Goal: Task Accomplishment & Management: Use online tool/utility

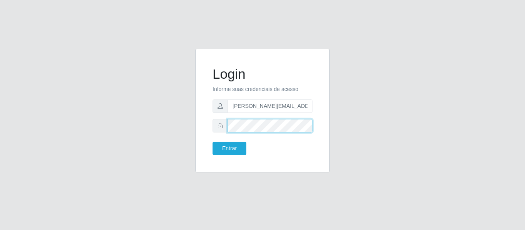
click at [212, 142] on button "Entrar" at bounding box center [229, 148] width 34 height 13
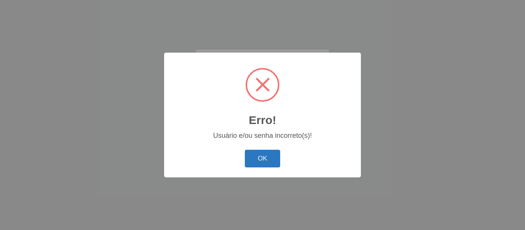
click at [271, 163] on button "OK" at bounding box center [263, 159] width 36 height 18
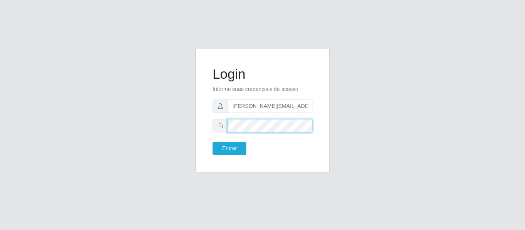
click at [212, 142] on button "Entrar" at bounding box center [229, 148] width 34 height 13
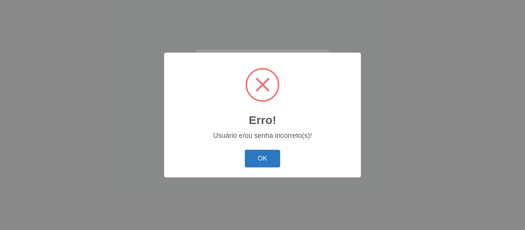
click at [271, 163] on button "OK" at bounding box center [263, 159] width 36 height 18
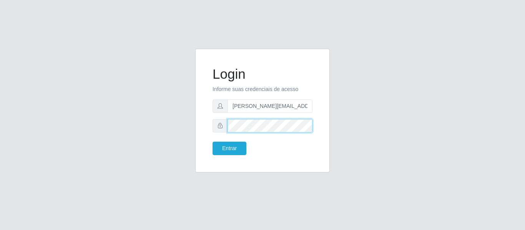
click at [212, 142] on button "Entrar" at bounding box center [229, 148] width 34 height 13
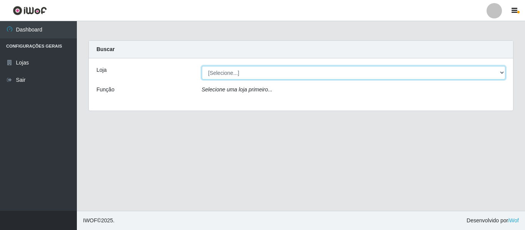
click at [285, 71] on select "[Selecione...] Hiper Queiroz - [GEOGRAPHIC_DATA]" at bounding box center [354, 72] width 304 height 13
select select "497"
click at [202, 66] on select "[Selecione...] Hiper Queiroz - [GEOGRAPHIC_DATA]" at bounding box center [354, 72] width 304 height 13
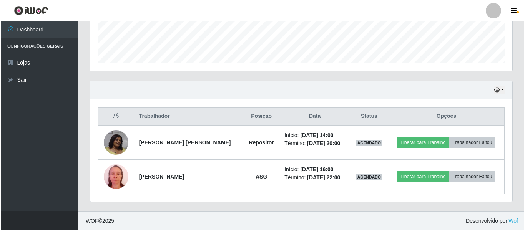
scroll to position [212, 0]
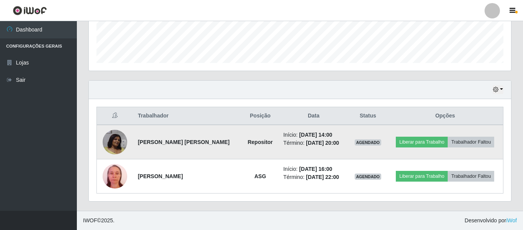
click at [119, 141] on img at bounding box center [115, 142] width 25 height 25
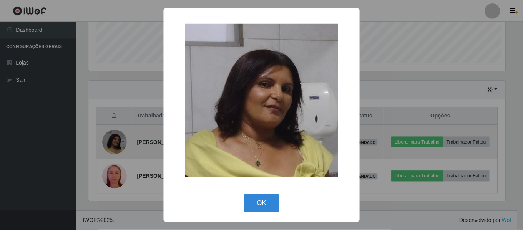
scroll to position [159, 418]
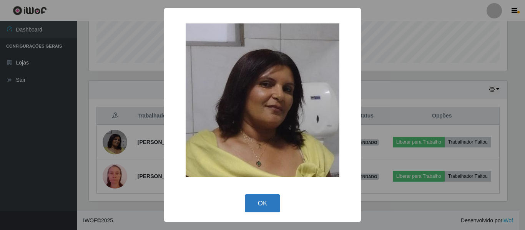
click at [272, 202] on button "OK" at bounding box center [263, 203] width 36 height 18
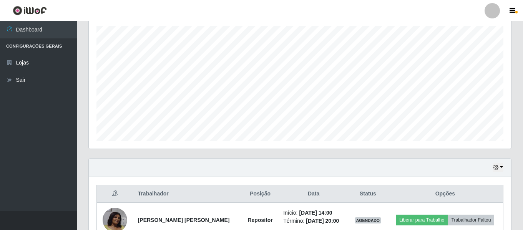
scroll to position [135, 0]
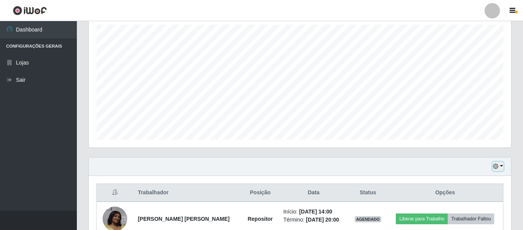
click at [499, 165] on button "button" at bounding box center [497, 166] width 11 height 9
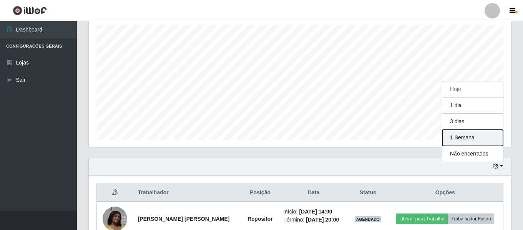
click at [479, 140] on button "1 Semana" at bounding box center [472, 138] width 61 height 16
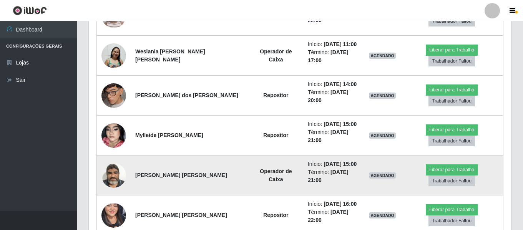
scroll to position [527, 0]
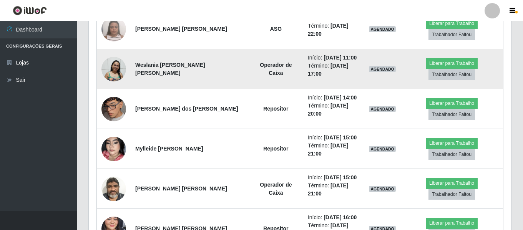
click at [117, 73] on img at bounding box center [113, 68] width 25 height 25
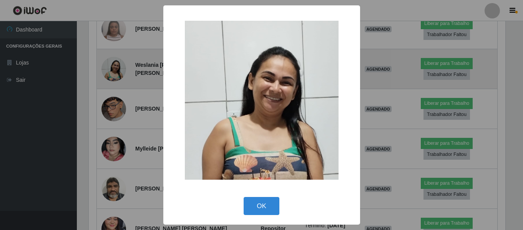
scroll to position [159, 418]
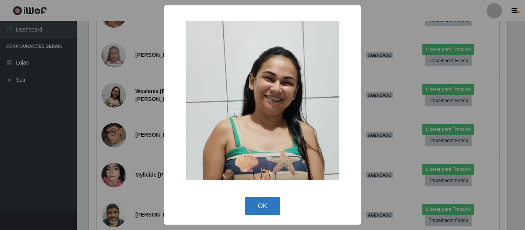
click at [277, 211] on button "OK" at bounding box center [263, 206] width 36 height 18
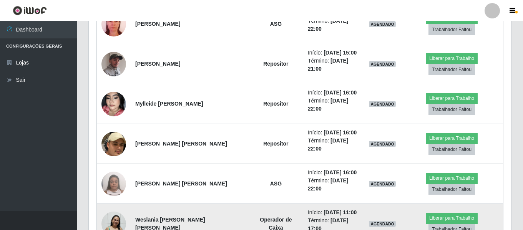
scroll to position [386, 0]
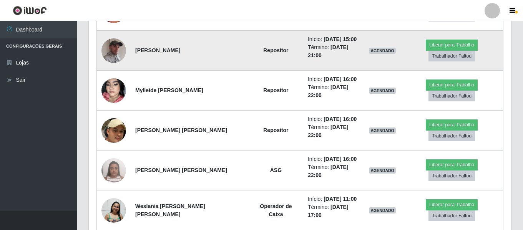
click at [106, 48] on img at bounding box center [113, 50] width 25 height 31
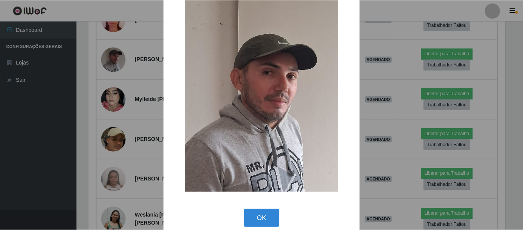
scroll to position [30, 0]
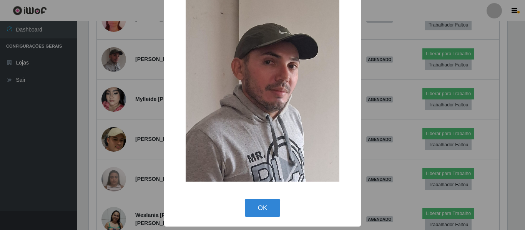
click at [136, 125] on div "× OK Cancel" at bounding box center [262, 115] width 525 height 230
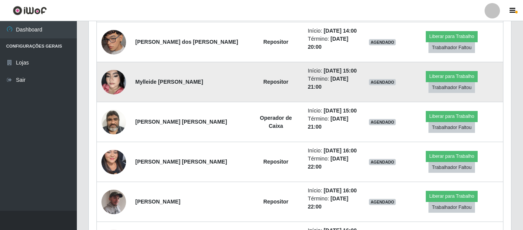
scroll to position [608, 0]
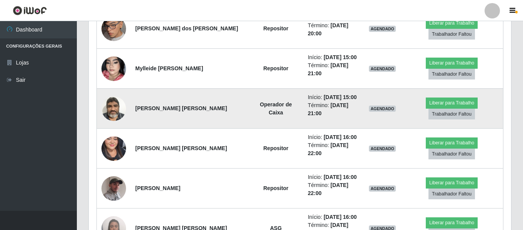
click at [109, 110] on img at bounding box center [113, 108] width 25 height 33
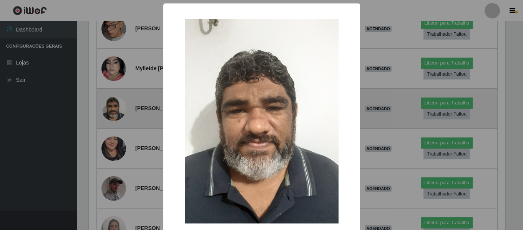
scroll to position [159, 418]
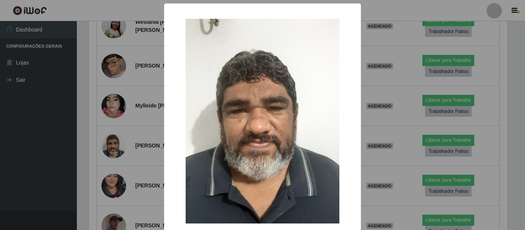
click at [121, 115] on div "× OK Cancel" at bounding box center [262, 115] width 525 height 230
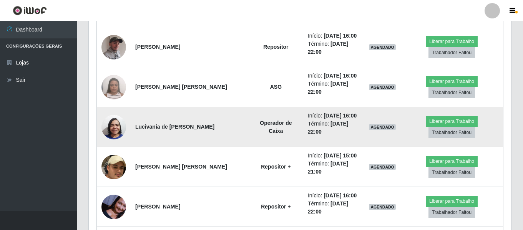
scroll to position [762, 0]
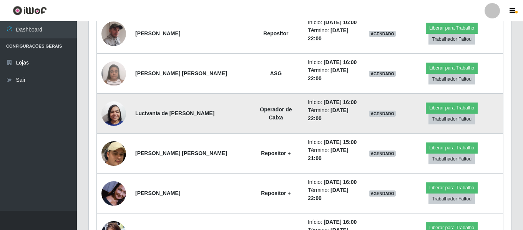
click at [119, 109] on img at bounding box center [113, 113] width 25 height 33
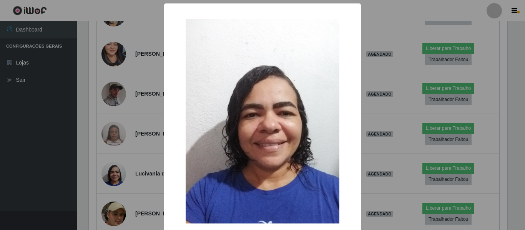
click at [117, 111] on div "× OK Cancel" at bounding box center [262, 115] width 525 height 230
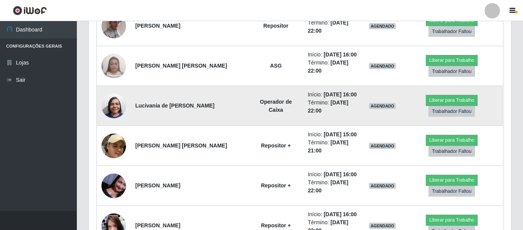
scroll to position [779, 0]
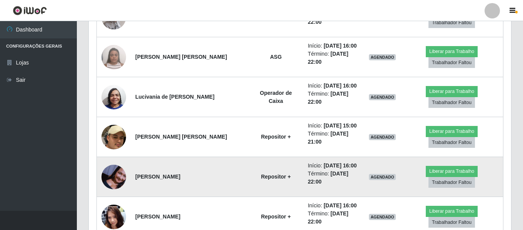
click at [111, 176] on img at bounding box center [113, 177] width 25 height 25
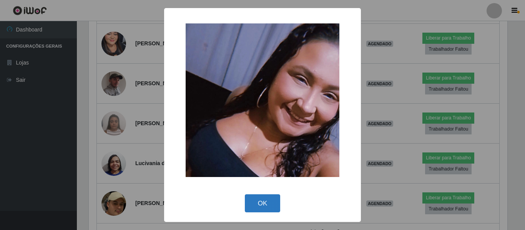
click at [265, 210] on button "OK" at bounding box center [263, 203] width 36 height 18
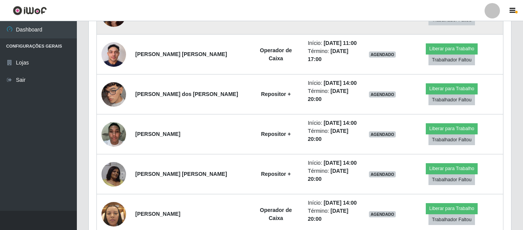
scroll to position [1020, 0]
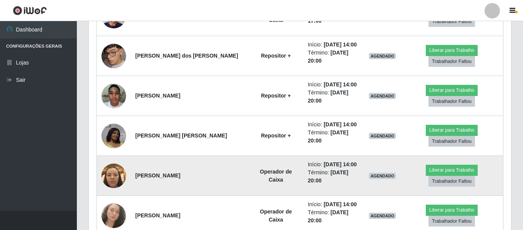
click at [111, 169] on img at bounding box center [113, 175] width 25 height 33
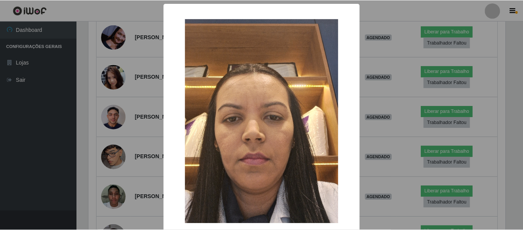
scroll to position [159, 418]
click at [111, 169] on div "× OK Cancel" at bounding box center [262, 115] width 525 height 230
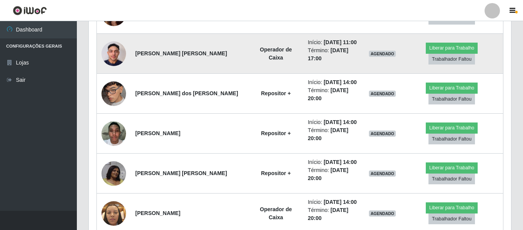
scroll to position [996, 0]
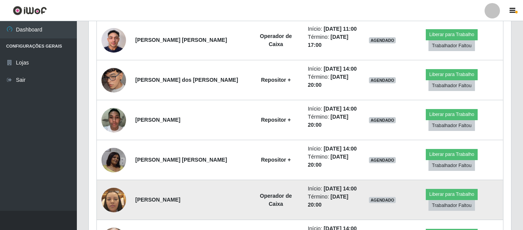
click at [112, 197] on img at bounding box center [113, 200] width 25 height 33
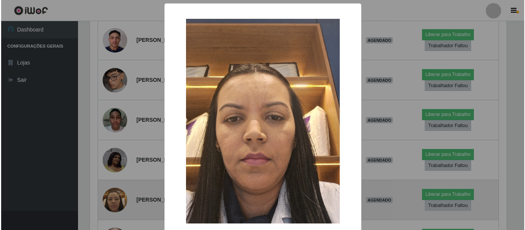
scroll to position [0, 0]
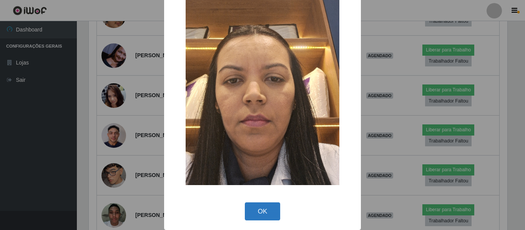
click at [251, 210] on button "OK" at bounding box center [263, 211] width 36 height 18
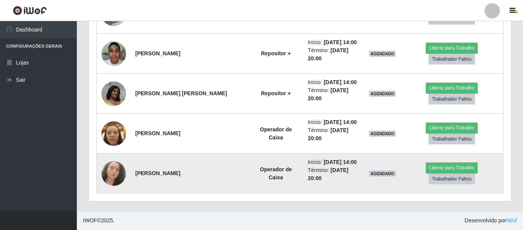
click at [110, 181] on img at bounding box center [113, 173] width 25 height 25
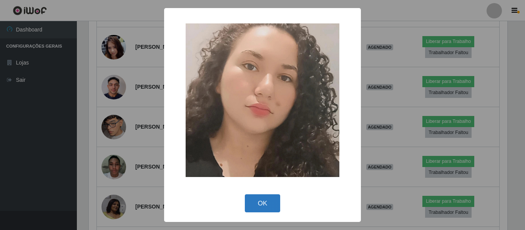
click at [253, 204] on button "OK" at bounding box center [263, 203] width 36 height 18
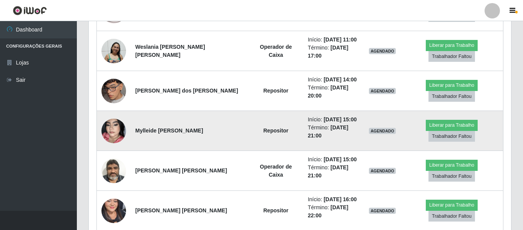
click at [108, 130] on img at bounding box center [113, 131] width 25 height 44
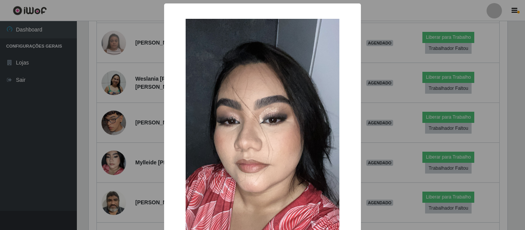
click at [77, 131] on div "× OK Cancel" at bounding box center [262, 115] width 525 height 230
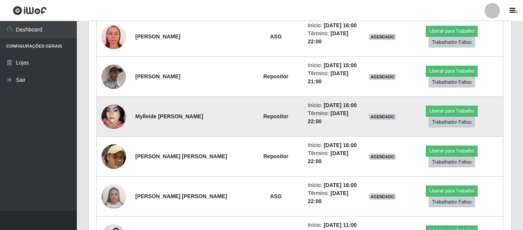
click at [109, 120] on img at bounding box center [113, 117] width 25 height 44
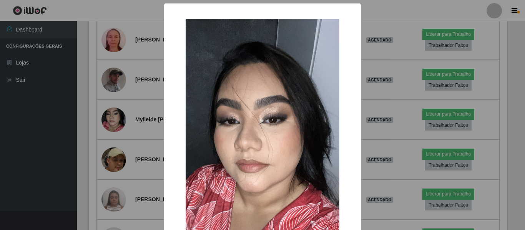
click at [120, 134] on div "× OK Cancel" at bounding box center [262, 115] width 525 height 230
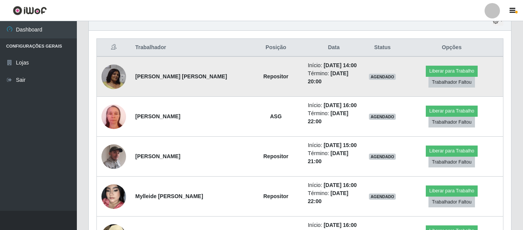
click at [113, 70] on img at bounding box center [113, 77] width 25 height 25
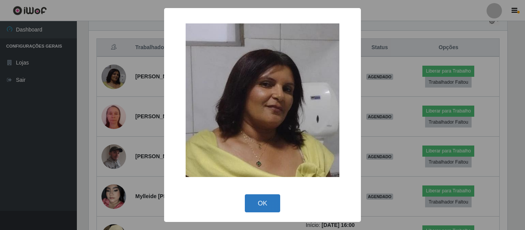
click at [254, 204] on button "OK" at bounding box center [263, 203] width 36 height 18
